Goal: Download file/media

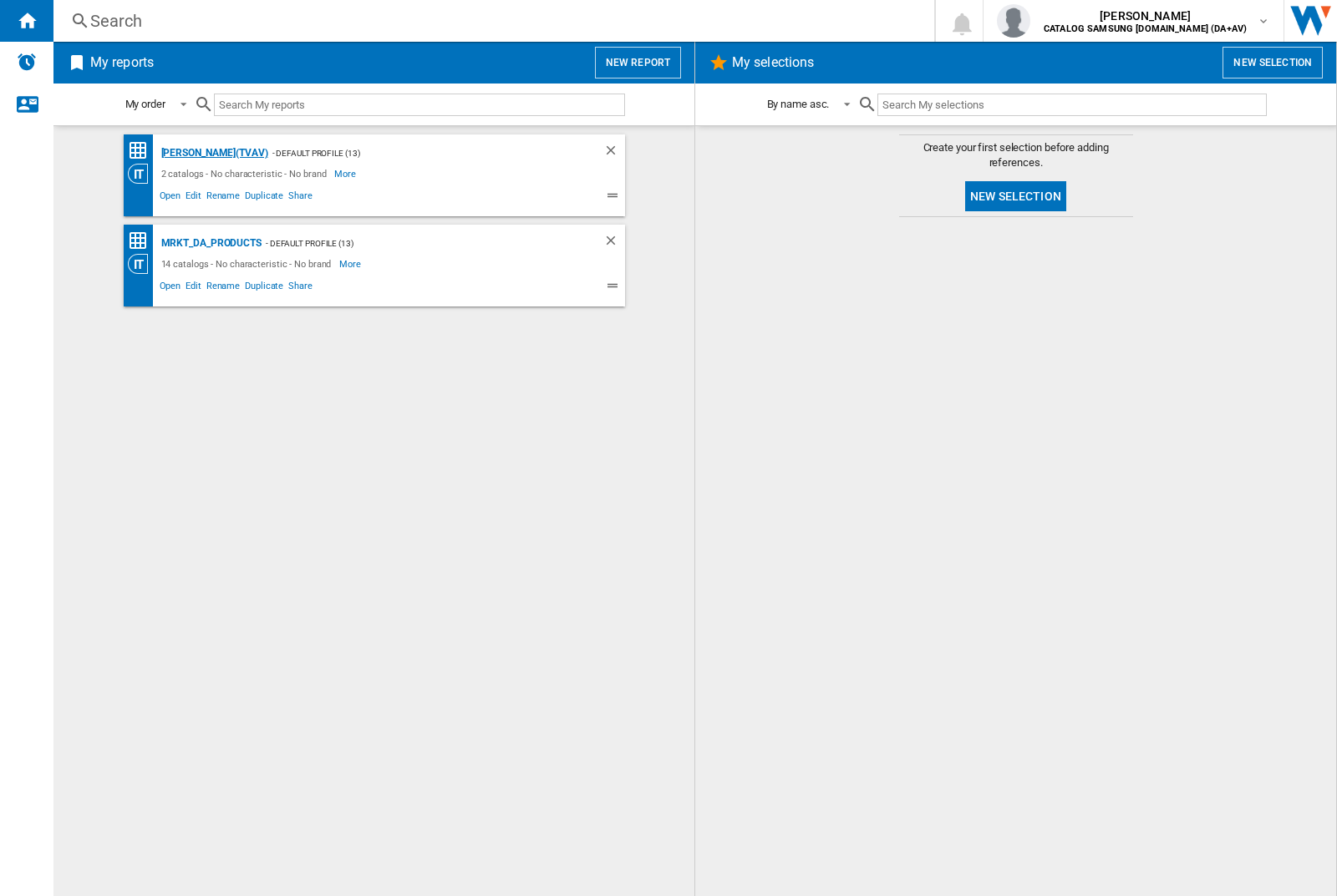
click at [186, 153] on div "[PERSON_NAME](TVAV)" at bounding box center [213, 153] width 111 height 21
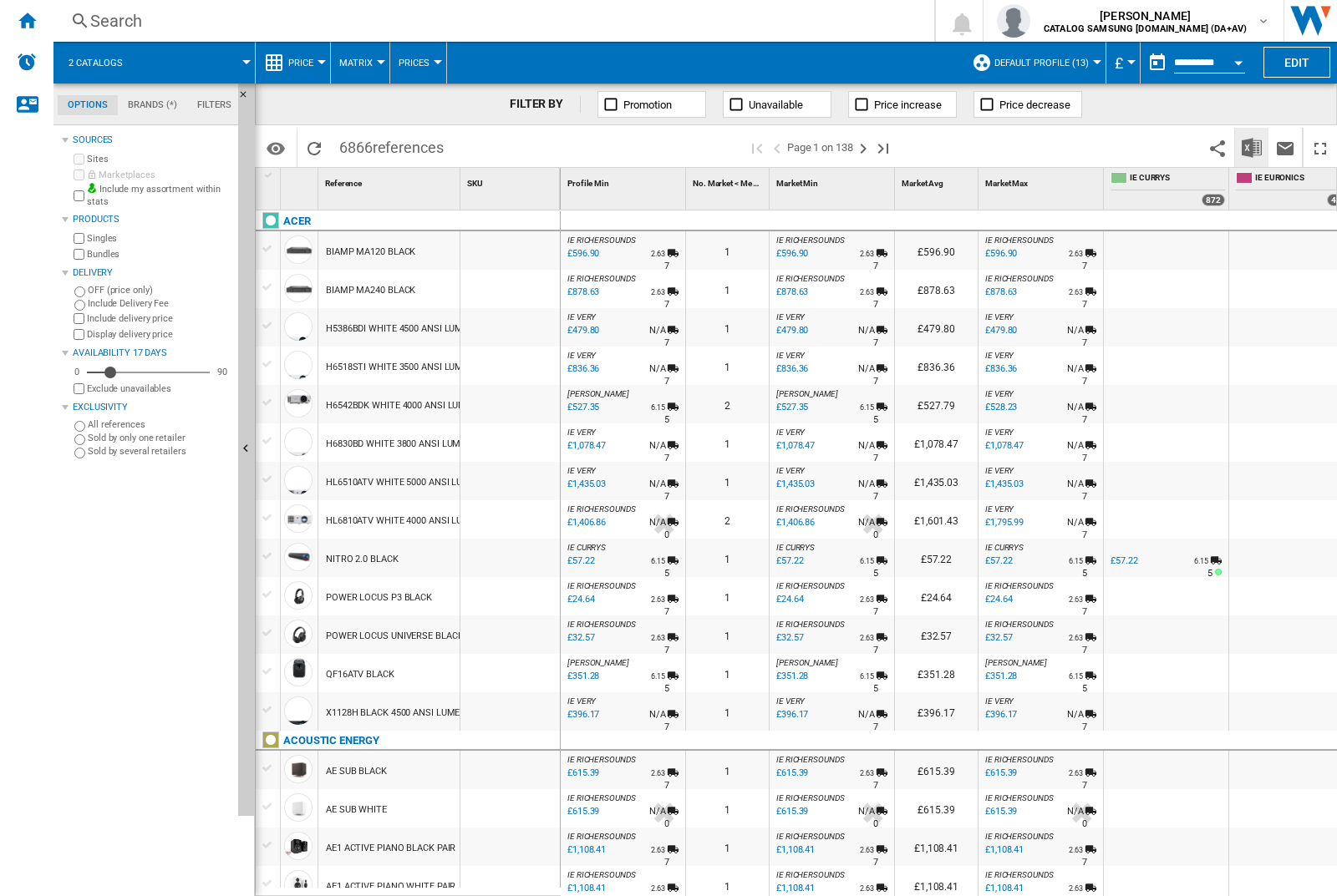
click at [1251, 147] on img "Download in Excel" at bounding box center [1251, 148] width 20 height 20
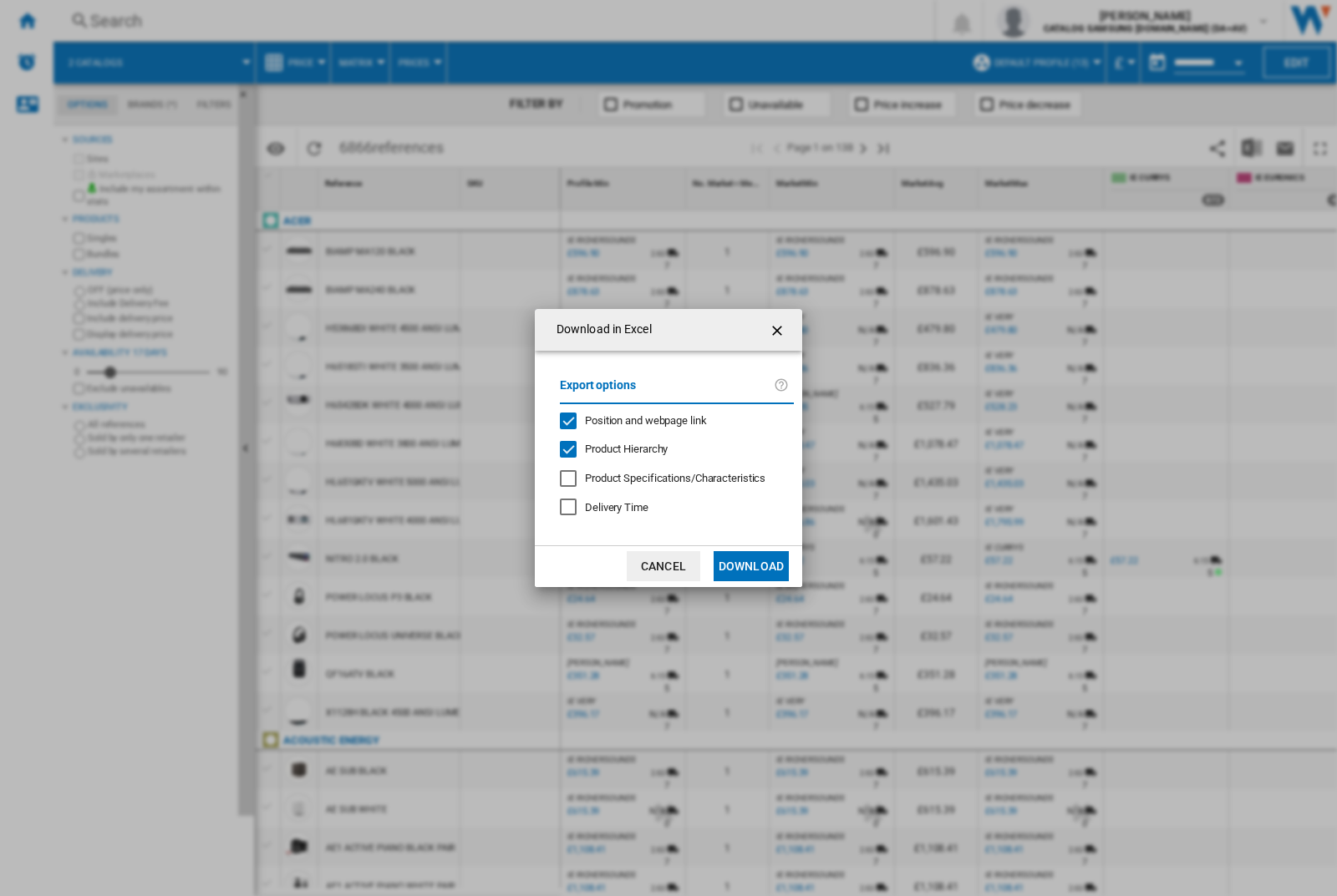
click at [670, 420] on span "Position and webpage link" at bounding box center [646, 421] width 122 height 13
click at [751, 566] on button "Download" at bounding box center [751, 566] width 75 height 30
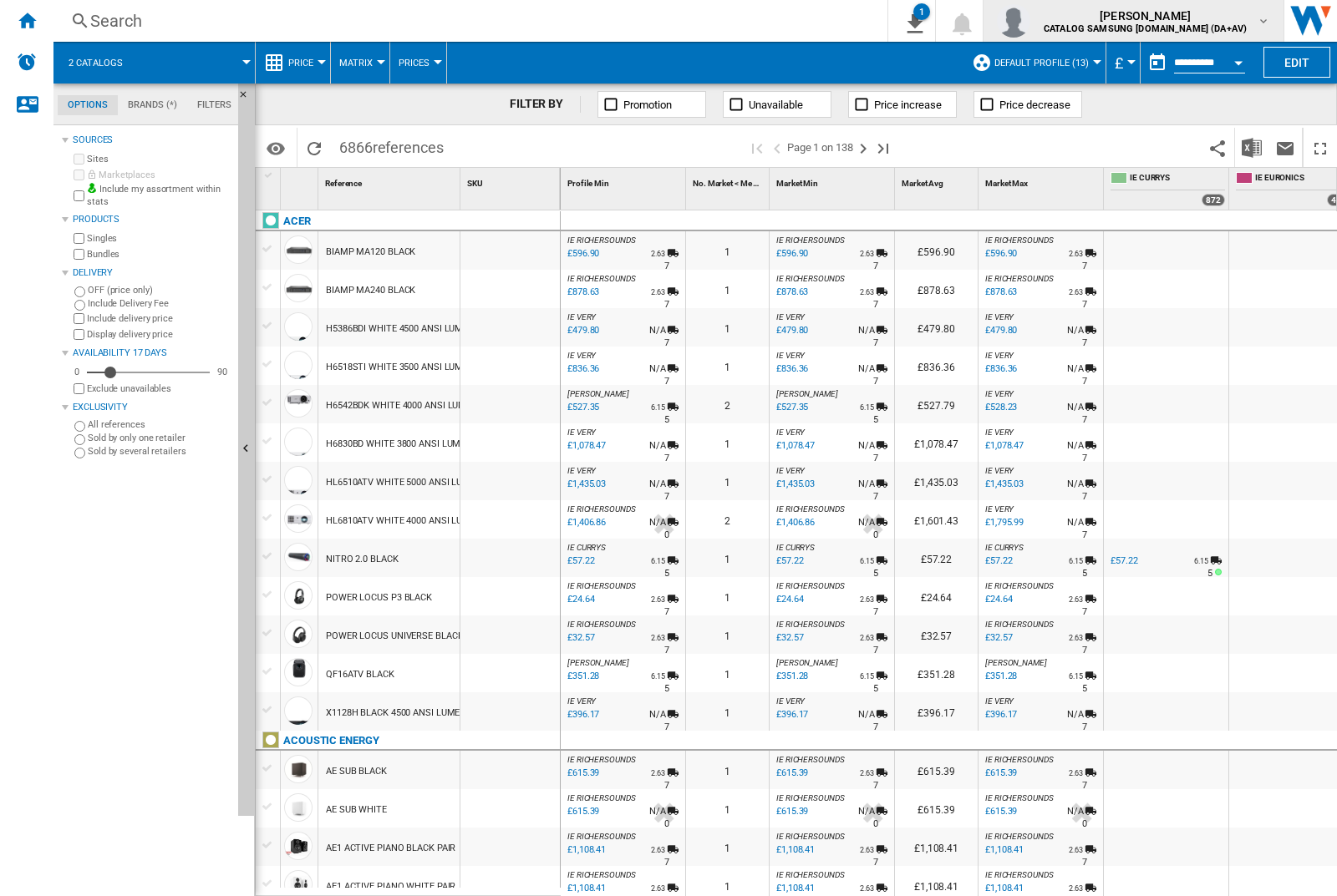
click at [1030, 21] on img "button" at bounding box center [1013, 21] width 34 height 34
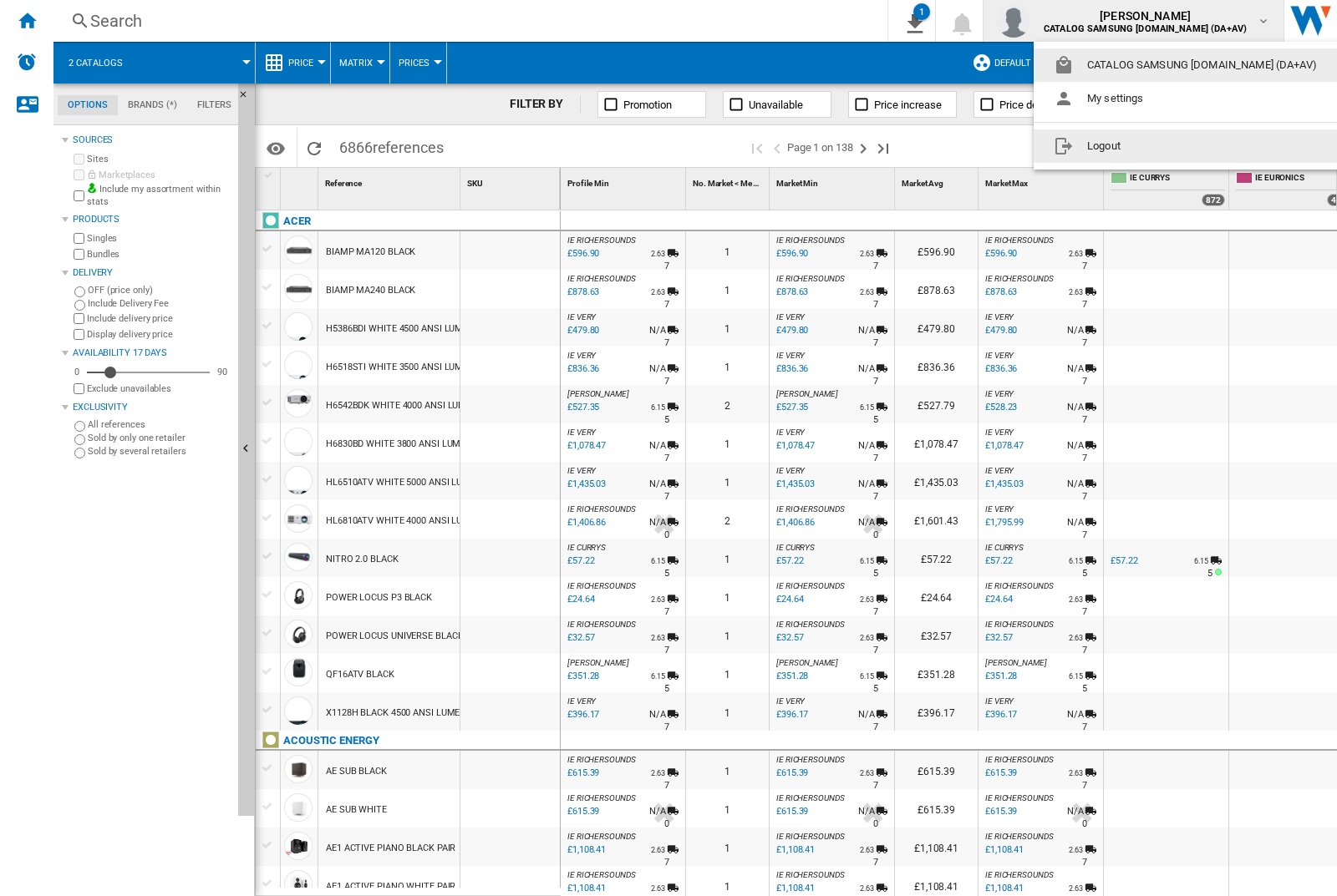
click at [1162, 146] on button "Logout" at bounding box center [1188, 146] width 310 height 34
